Goal: Find specific page/section: Find specific page/section

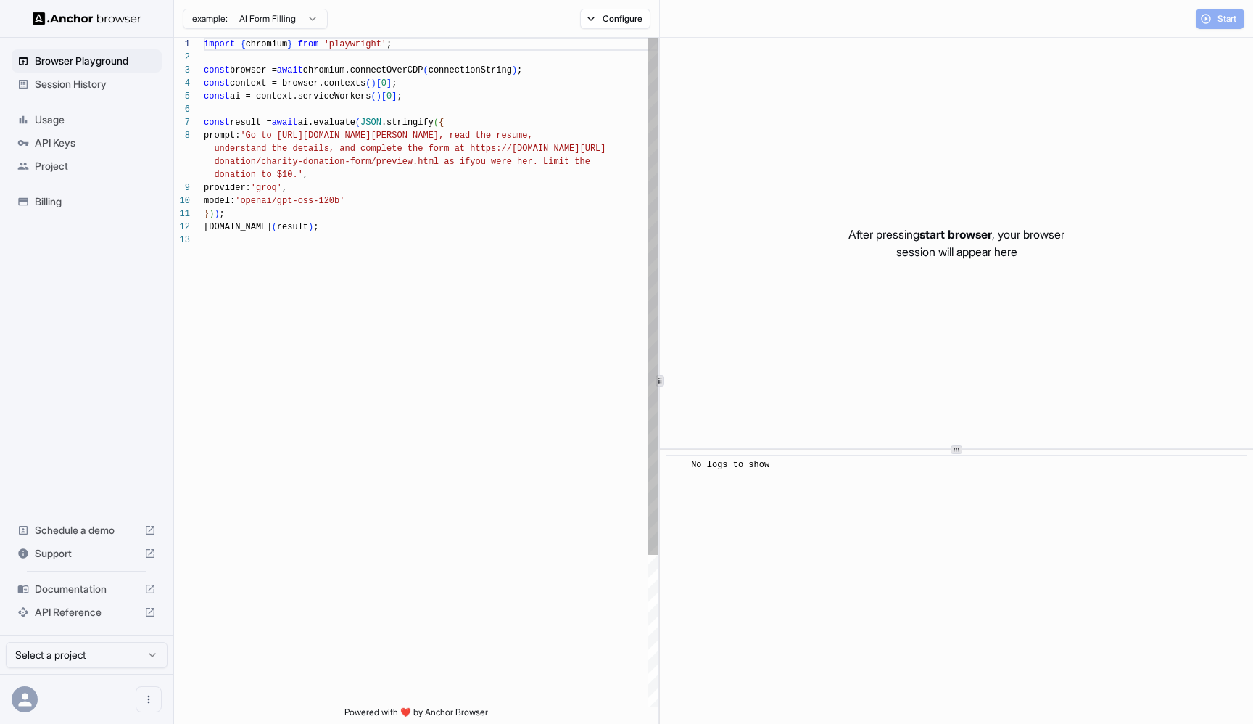
scroll to position [91, 0]
click at [73, 88] on span "Session History" at bounding box center [95, 84] width 121 height 15
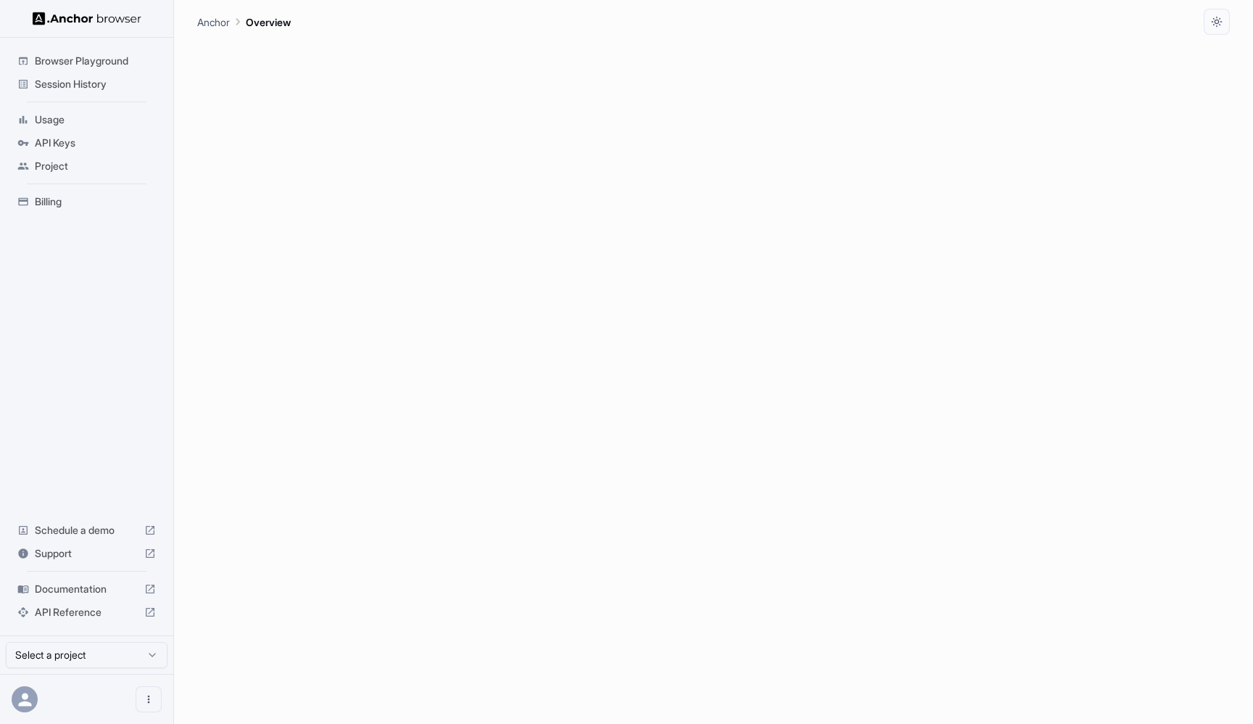
click at [101, 78] on span "Session History" at bounding box center [95, 84] width 121 height 15
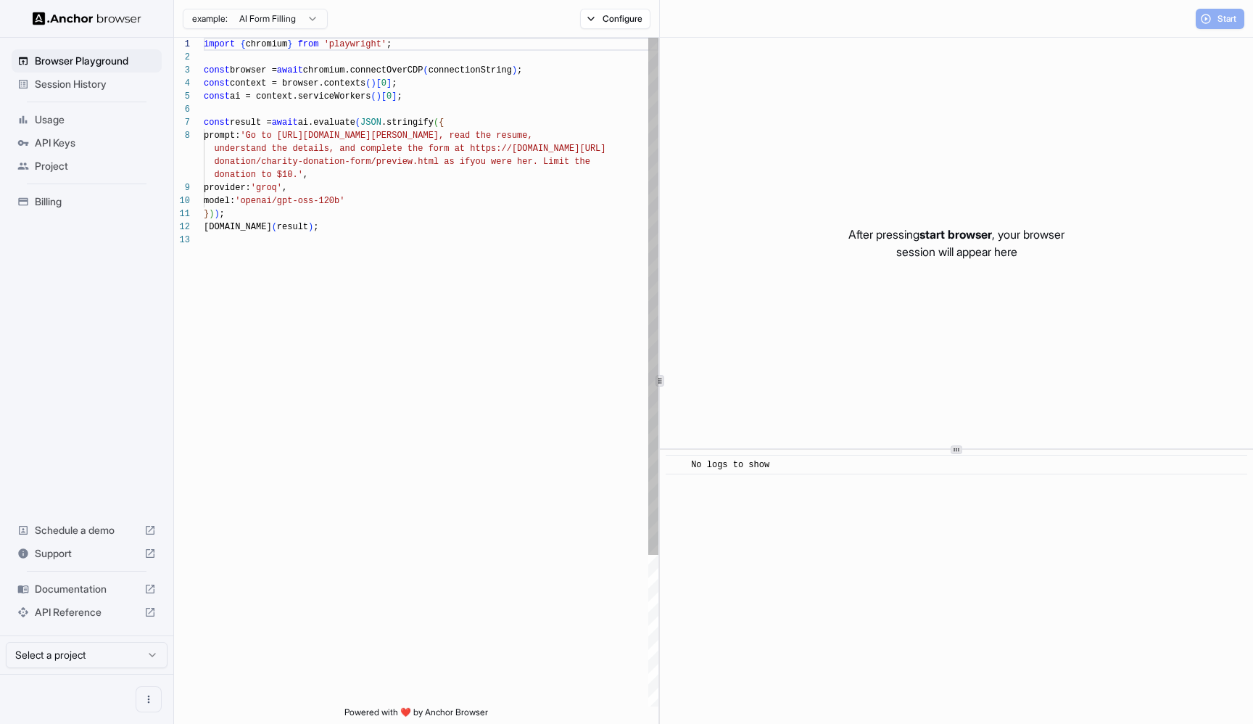
scroll to position [91, 0]
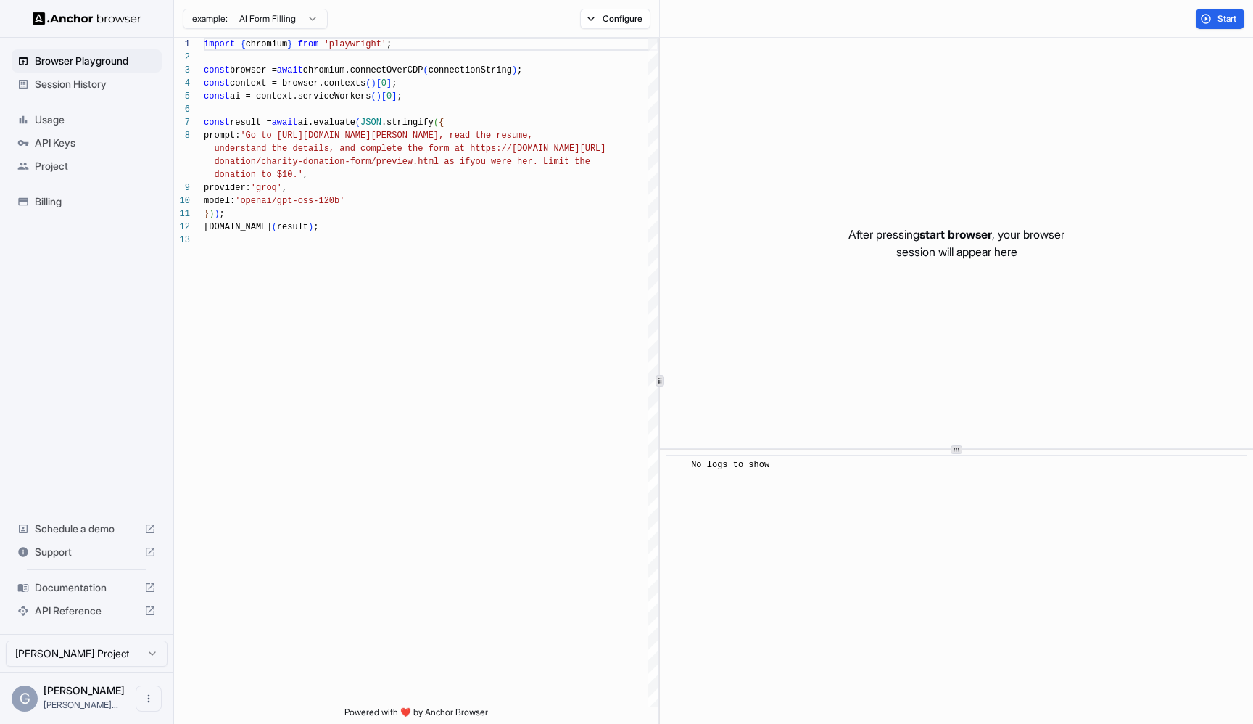
click at [87, 92] on div "Session History" at bounding box center [87, 84] width 150 height 23
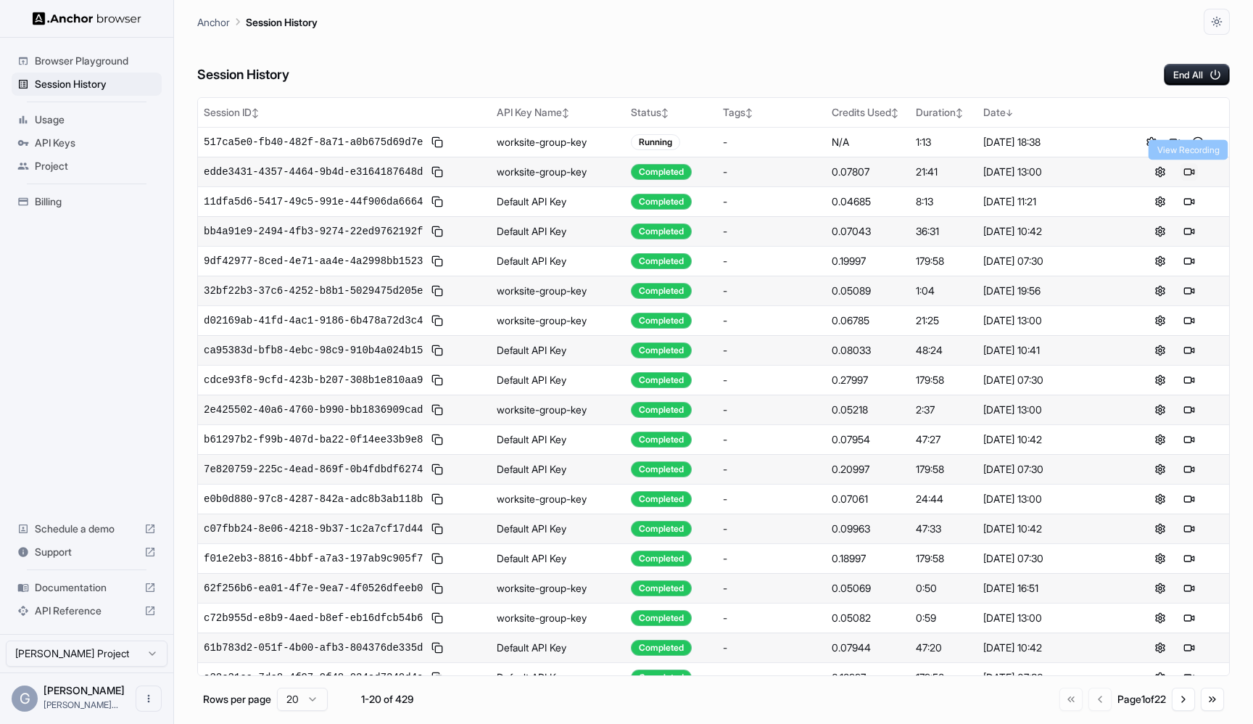
click at [1190, 173] on button at bounding box center [1189, 171] width 17 height 17
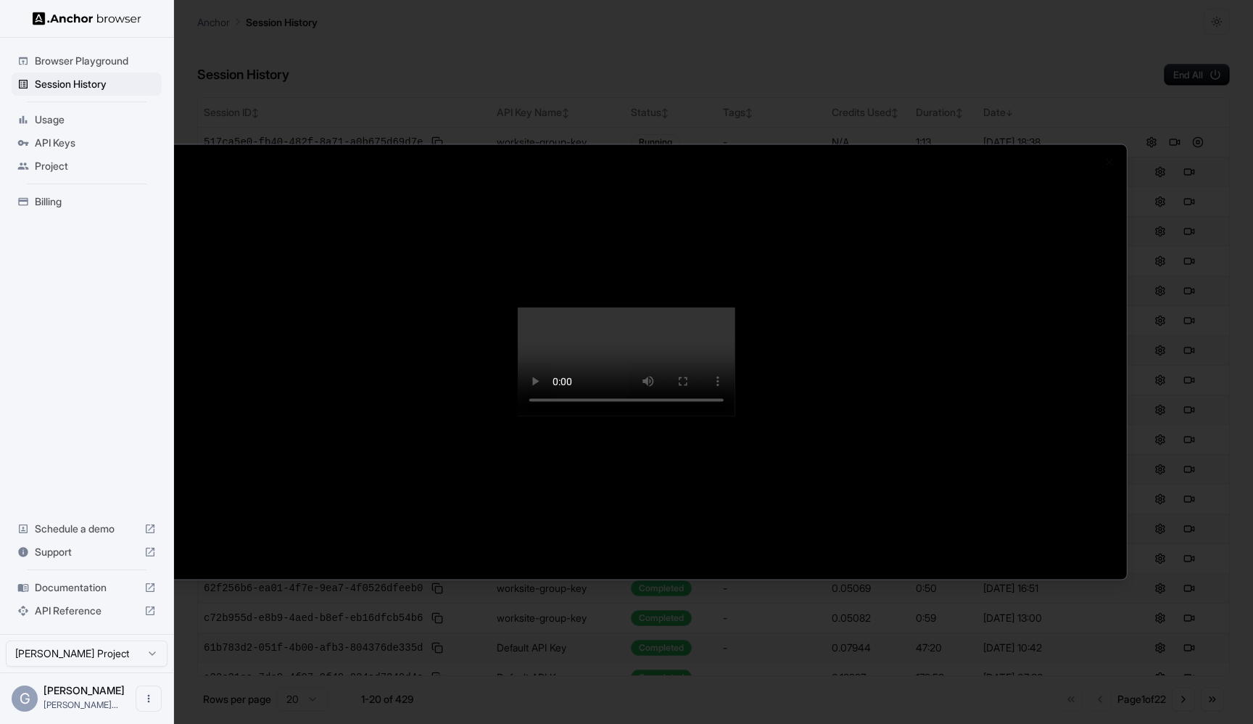
click at [727, 39] on div at bounding box center [626, 362] width 1253 height 724
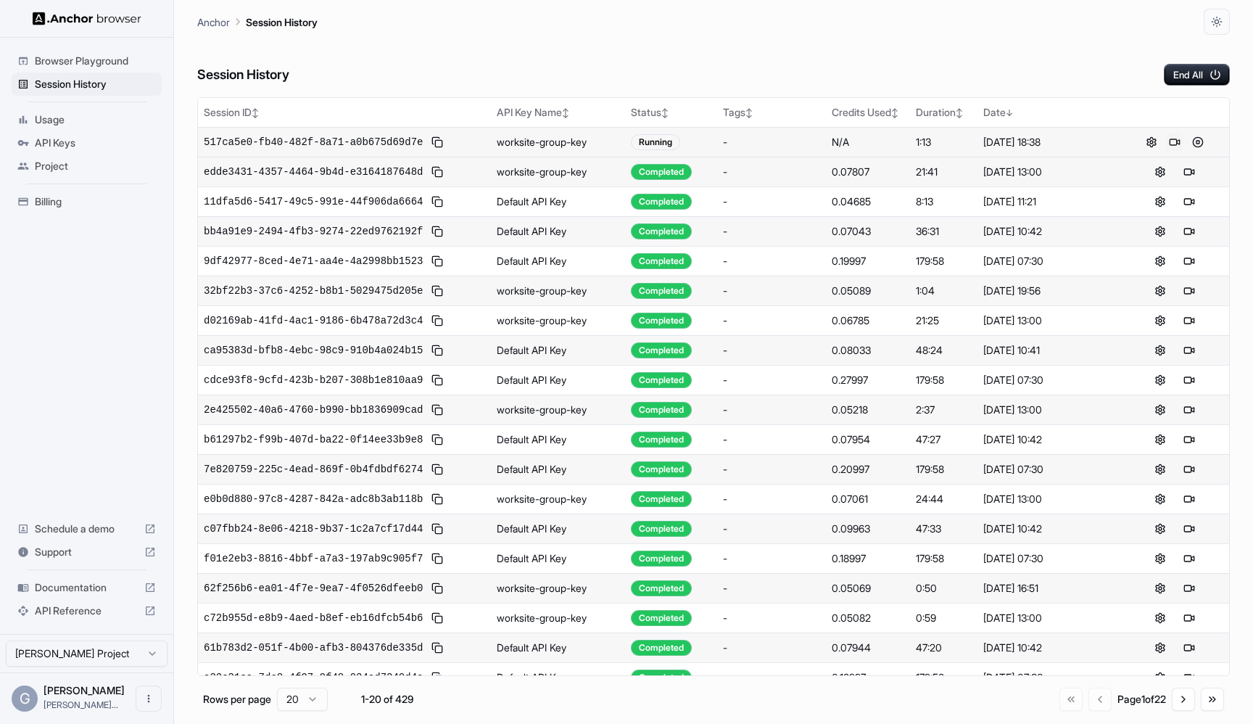
click at [1170, 143] on button at bounding box center [1174, 141] width 17 height 17
click at [1194, 140] on button at bounding box center [1189, 141] width 17 height 17
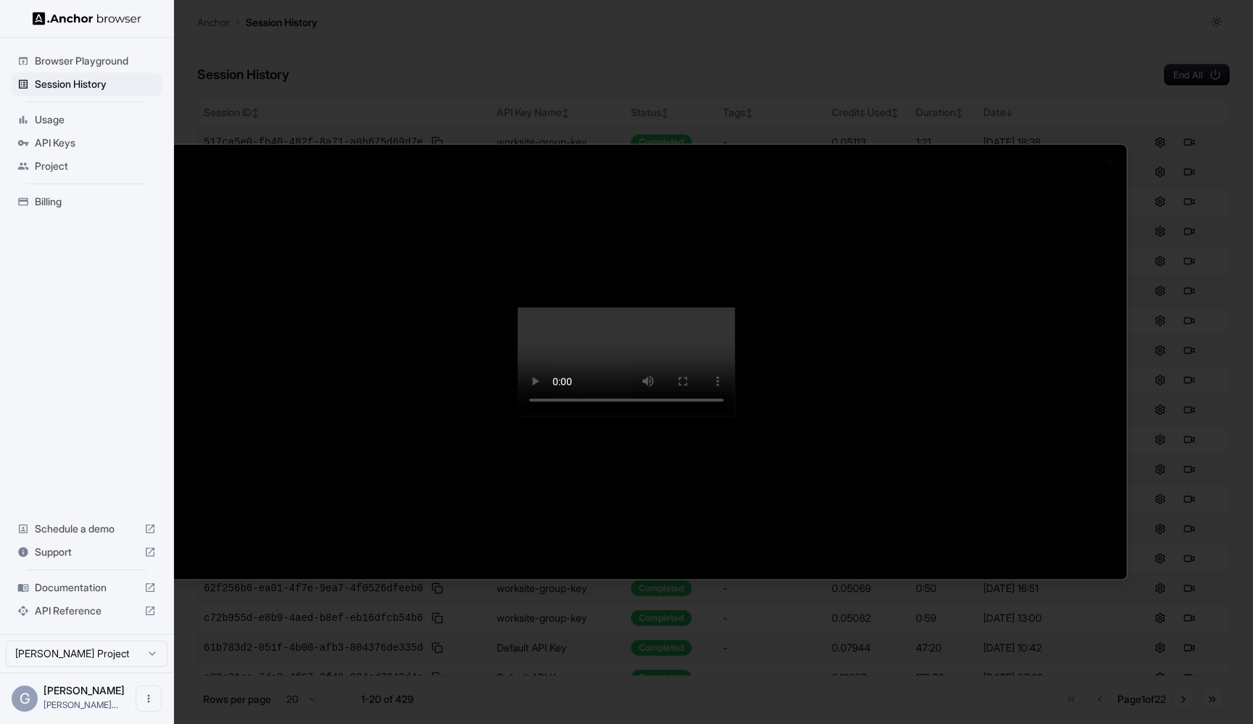
click at [805, 38] on div at bounding box center [626, 362] width 1253 height 724
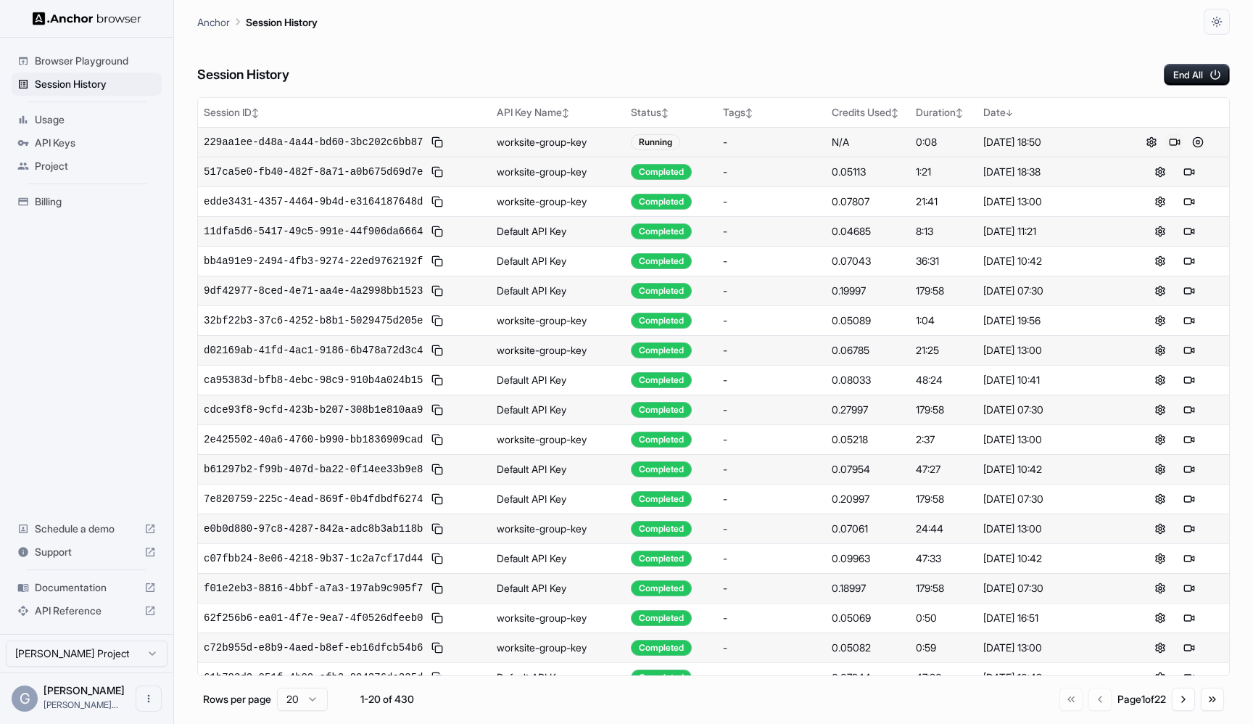
click at [1179, 138] on button at bounding box center [1174, 141] width 17 height 17
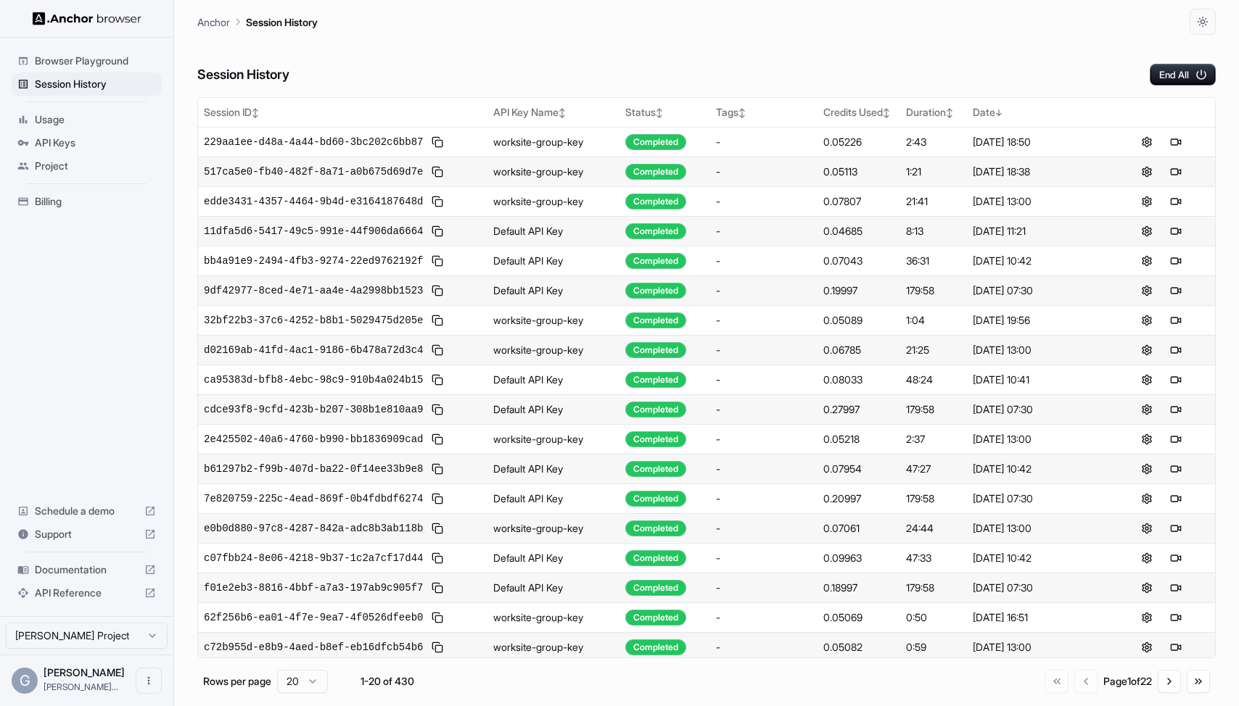
click at [384, 44] on div "Session History End All" at bounding box center [706, 60] width 1018 height 51
click at [1163, 141] on button at bounding box center [1161, 141] width 17 height 17
